Goal: Transaction & Acquisition: Purchase product/service

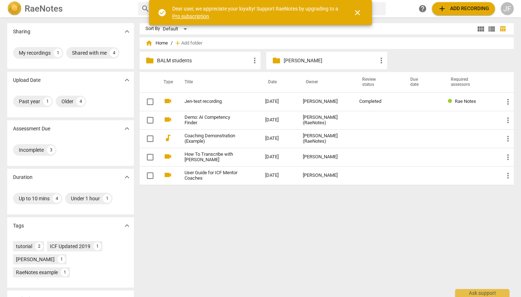
click at [202, 65] on div "folder BALM students more_vert" at bounding box center [200, 60] width 121 height 17
click at [212, 62] on p "BALM students" at bounding box center [203, 61] width 93 height 8
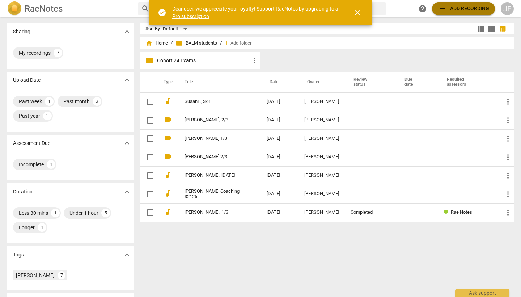
click at [469, 9] on span "add Add recording" at bounding box center [463, 8] width 51 height 9
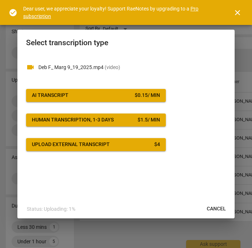
click at [128, 96] on span "AI Transcript $ 0.15 / min" at bounding box center [96, 95] width 128 height 7
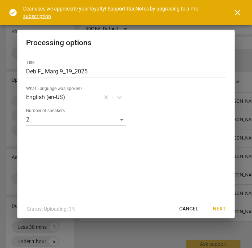
click at [219, 212] on span "Next" at bounding box center [219, 209] width 13 height 7
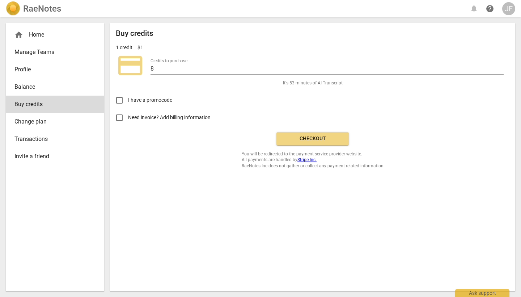
click at [319, 141] on span "Checkout" at bounding box center [312, 138] width 61 height 7
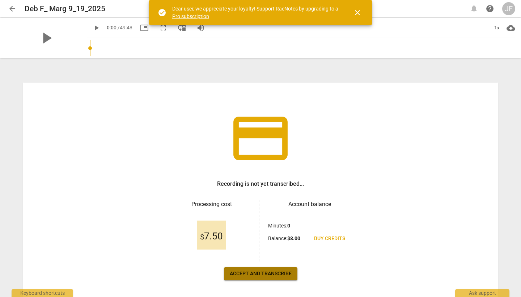
click at [283, 275] on span "Accept and transcribe" at bounding box center [261, 273] width 62 height 7
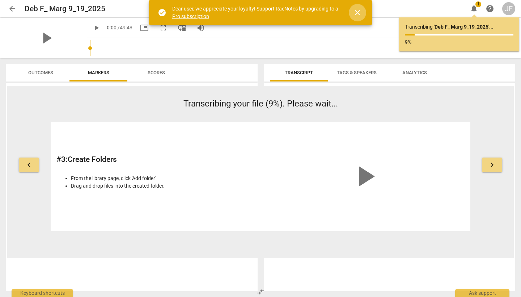
scroll to position [0, 0]
drag, startPoint x: 358, startPoint y: 10, endPoint x: 308, endPoint y: 10, distance: 49.6
click at [358, 10] on span "close" at bounding box center [357, 12] width 9 height 9
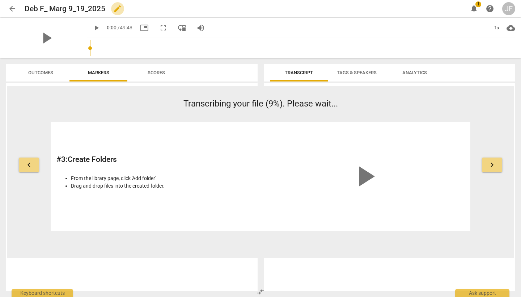
click at [120, 10] on span "edit" at bounding box center [117, 8] width 9 height 9
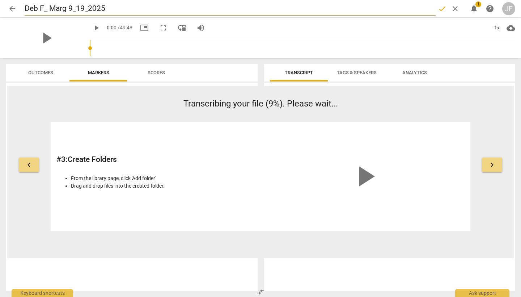
drag, startPoint x: 114, startPoint y: 8, endPoint x: 45, endPoint y: 20, distance: 70.1
click at [17, 0] on div "arrow_back Deb F_ Marg 9_19_2025 done clear notifications 1 help JF" at bounding box center [261, 8] width 510 height 17
type input "Mar"
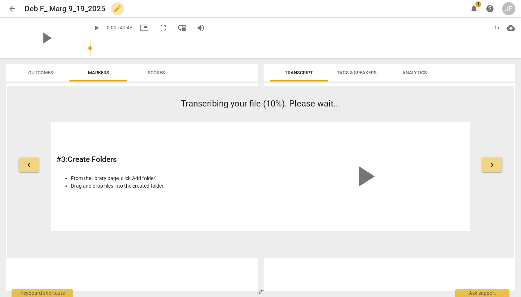
click at [117, 10] on span "edit" at bounding box center [117, 8] width 9 height 9
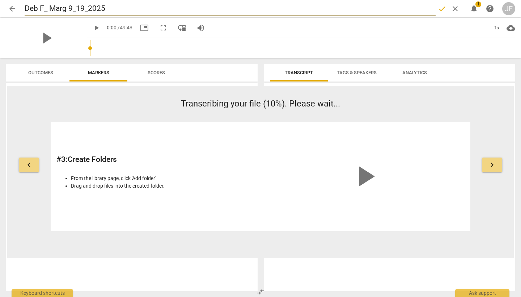
drag, startPoint x: 107, startPoint y: 8, endPoint x: 21, endPoint y: -1, distance: 86.3
click at [21, 0] on html "arrow_back Deb F_ Marg 9_19_2025 done clear notifications 1 help JF play_arrow …" at bounding box center [260, 0] width 521 height 0
type input "[PERSON_NAME], 3/3"
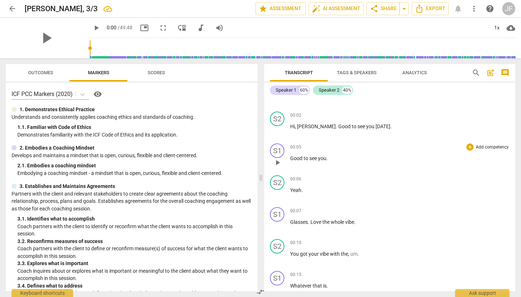
scroll to position [20, 0]
